Goal: Task Accomplishment & Management: Use online tool/utility

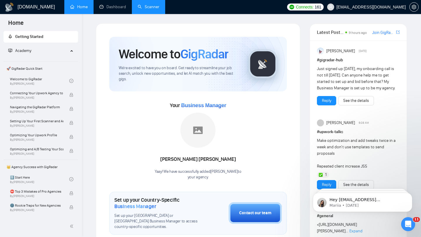
click at [158, 5] on link "Scanner" at bounding box center [149, 6] width 22 height 5
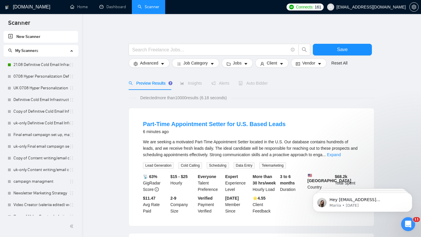
click at [255, 83] on span "Auto Bidder" at bounding box center [253, 83] width 29 height 5
click at [41, 62] on link "21.08 Definitive Cold Email Infrastructure Specialist Needed" at bounding box center [41, 65] width 56 height 12
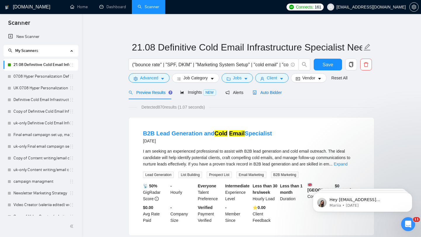
click at [271, 93] on span "Auto Bidder" at bounding box center [267, 92] width 29 height 5
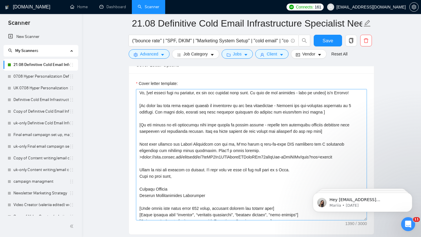
scroll to position [23, 0]
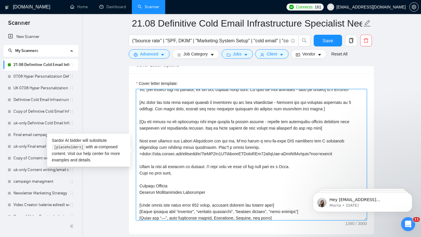
drag, startPoint x: 245, startPoint y: 141, endPoint x: 257, endPoint y: 145, distance: 12.1
click at [257, 145] on textarea "Cover letter template:" at bounding box center [251, 155] width 231 height 132
